Goal: Transaction & Acquisition: Subscribe to service/newsletter

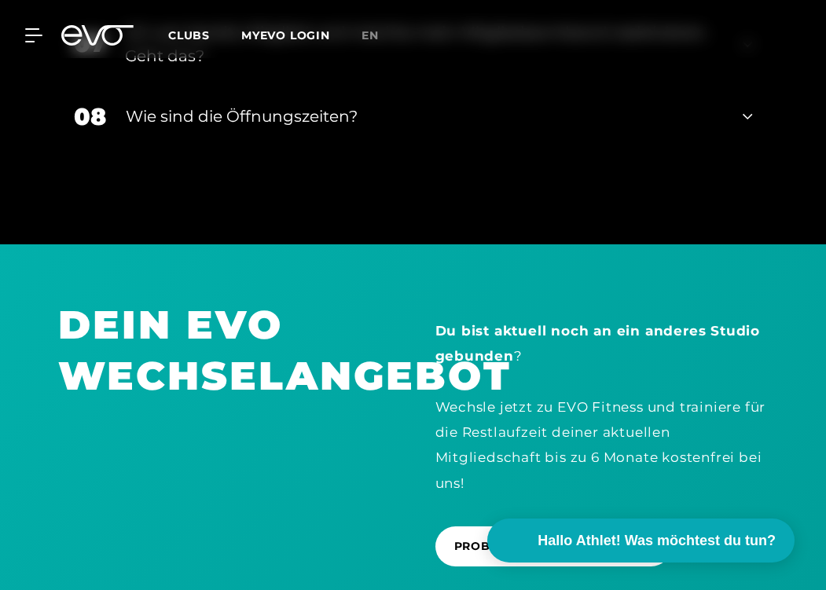
scroll to position [3108, 0]
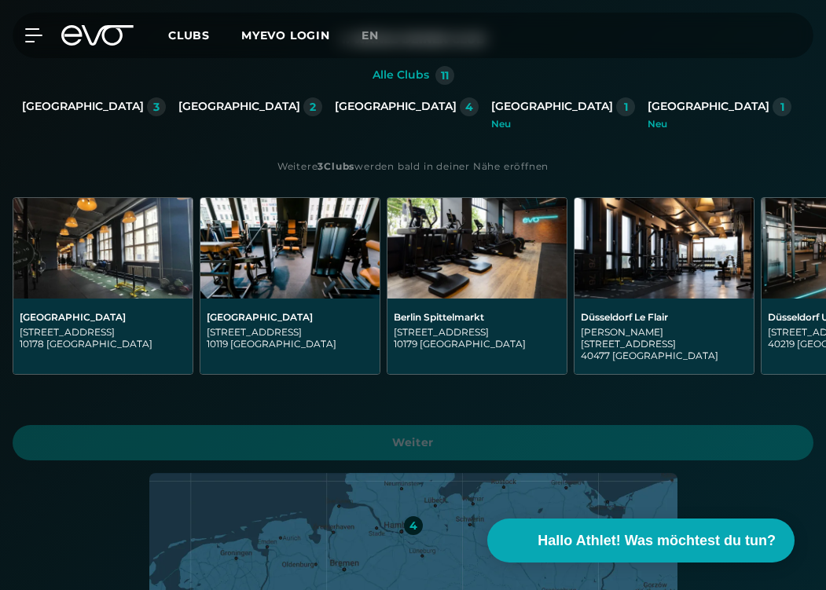
scroll to position [340, 0]
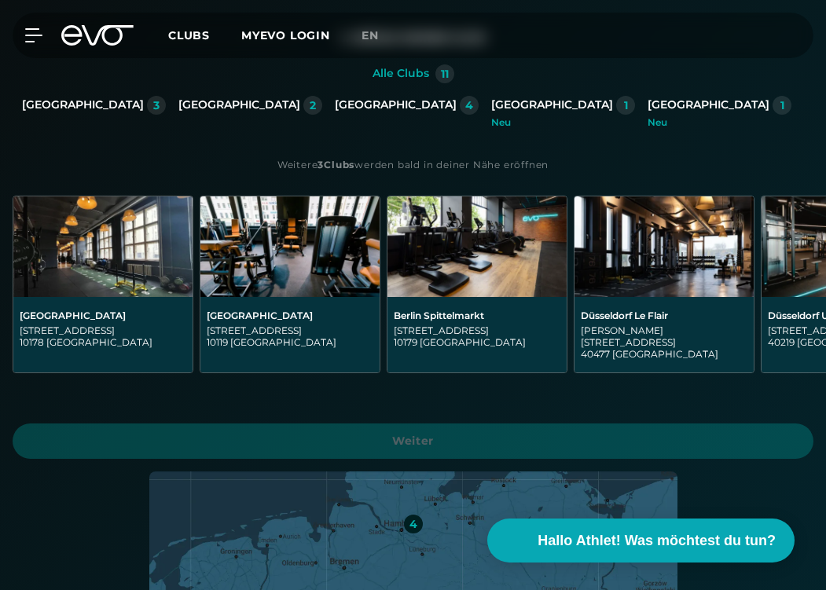
click at [144, 106] on div "[GEOGRAPHIC_DATA]" at bounding box center [83, 105] width 122 height 14
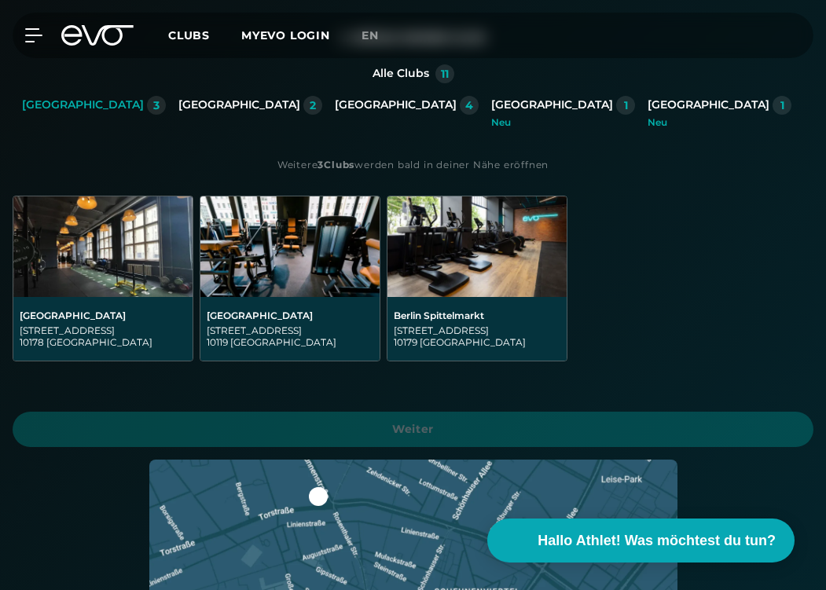
click at [105, 270] on img at bounding box center [102, 247] width 179 height 101
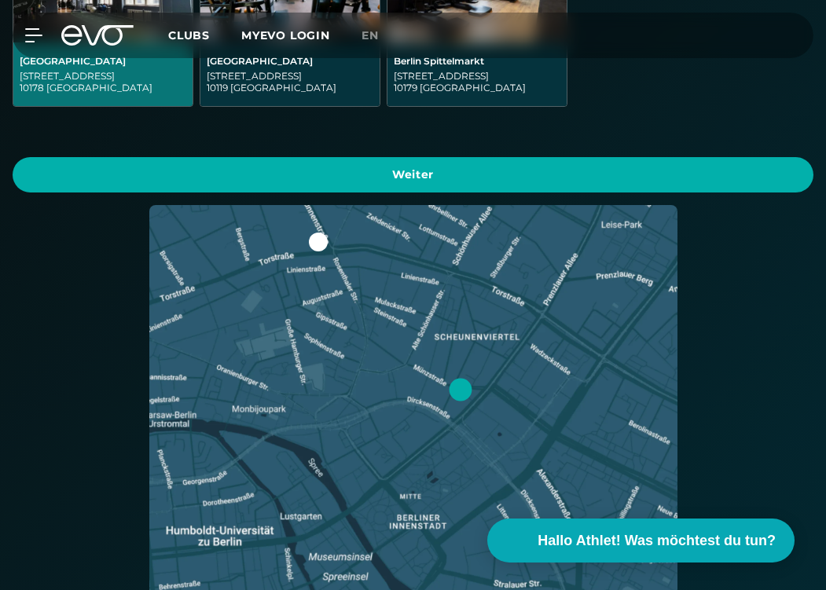
scroll to position [590, 0]
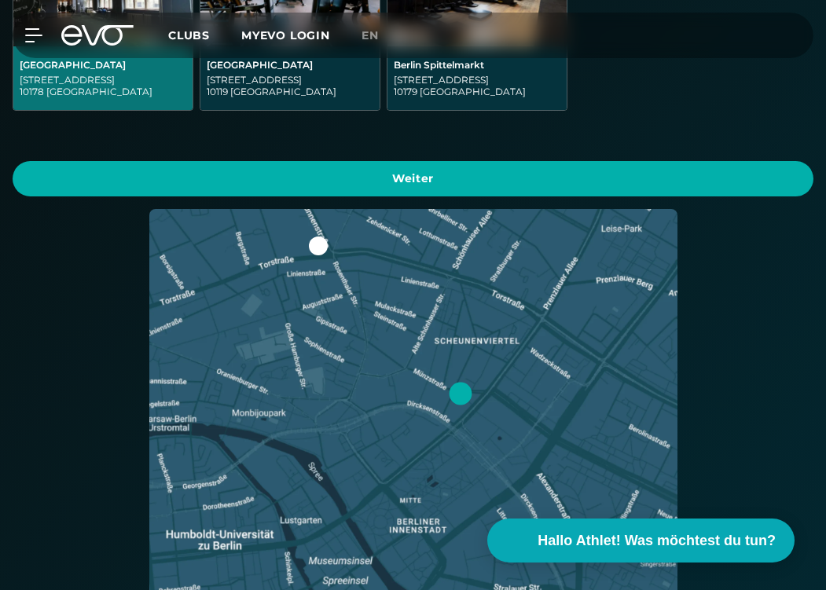
click at [225, 202] on div "Alle Clubs 11 [GEOGRAPHIC_DATA] 3 [GEOGRAPHIC_DATA] 2 [GEOGRAPHIC_DATA] 4 [GEOG…" at bounding box center [413, 276] width 826 height 924
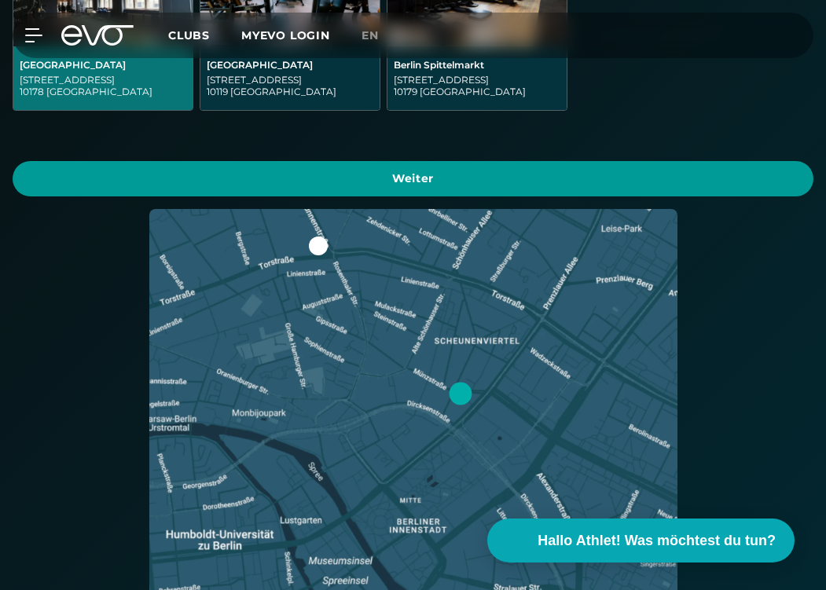
click at [225, 186] on span "Weiter" at bounding box center [412, 179] width 763 height 17
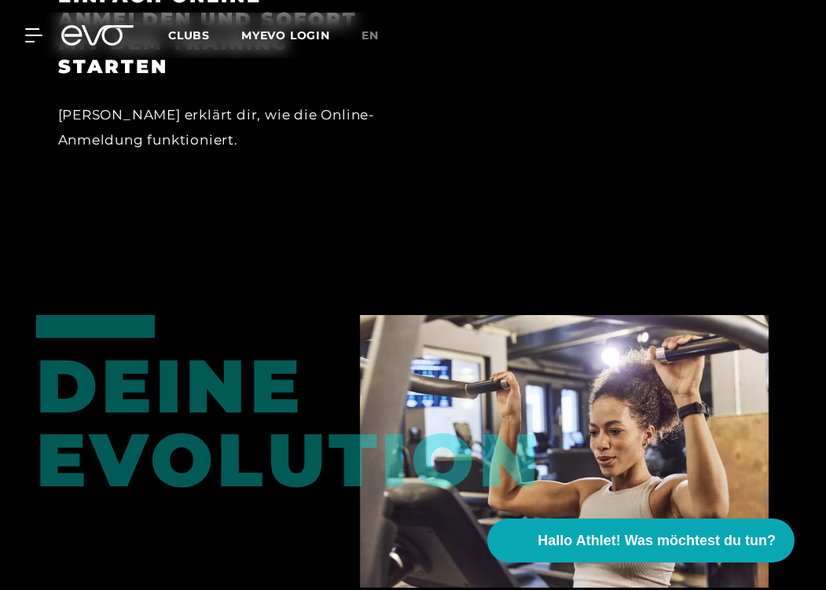
scroll to position [2237, 0]
